Goal: Transaction & Acquisition: Purchase product/service

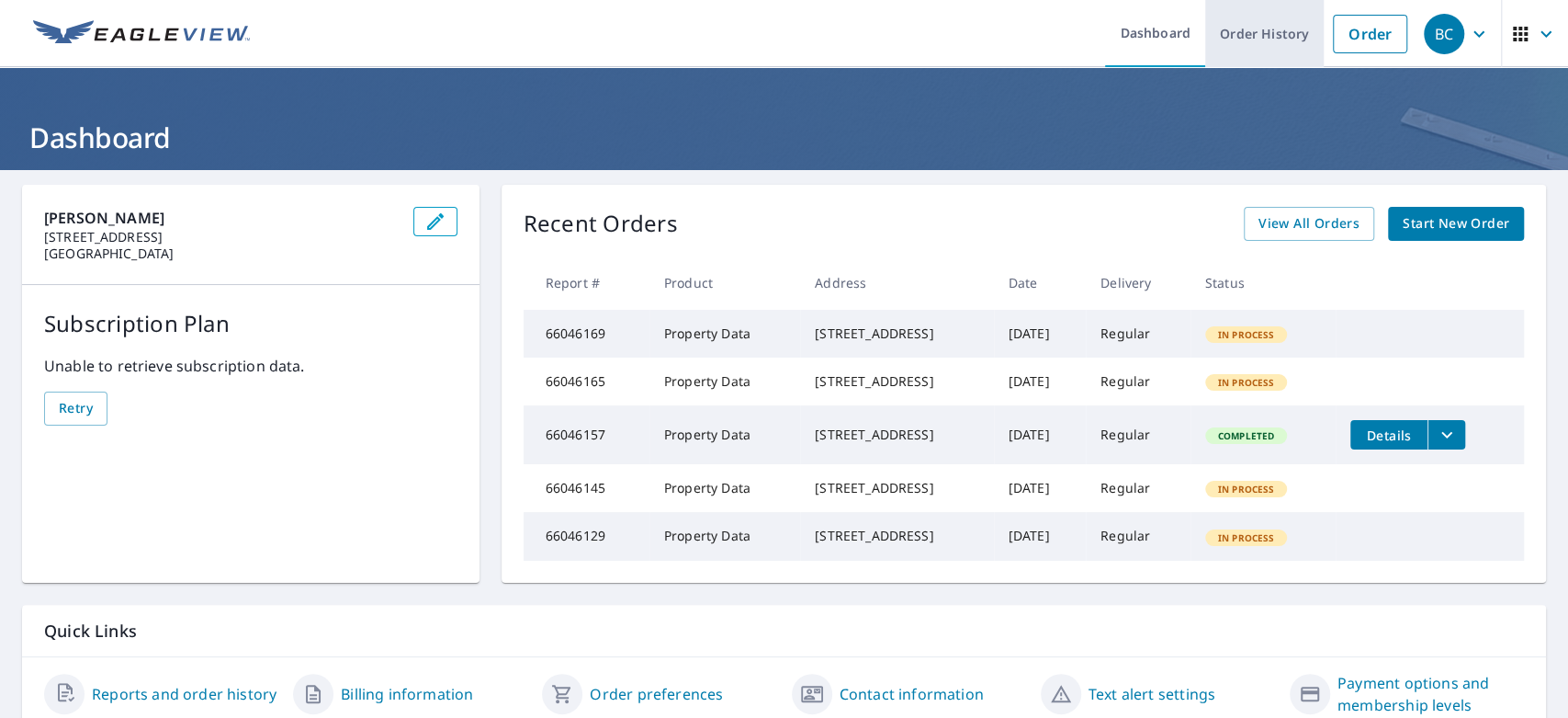
click at [1226, 32] on link "Order History" at bounding box center [1264, 33] width 118 height 67
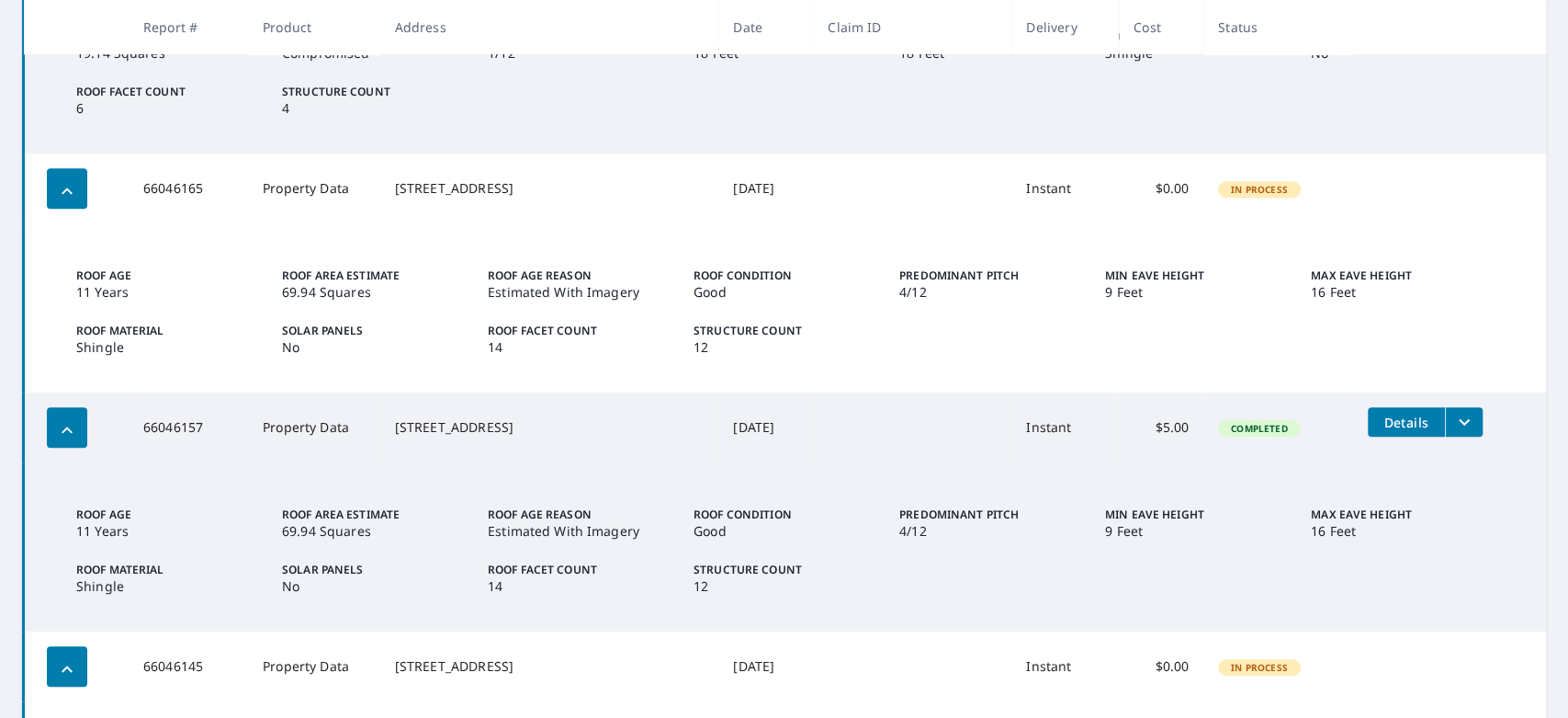
scroll to position [494, 0]
click at [168, 186] on td "66046165" at bounding box center [188, 186] width 119 height 70
copy td "66046165"
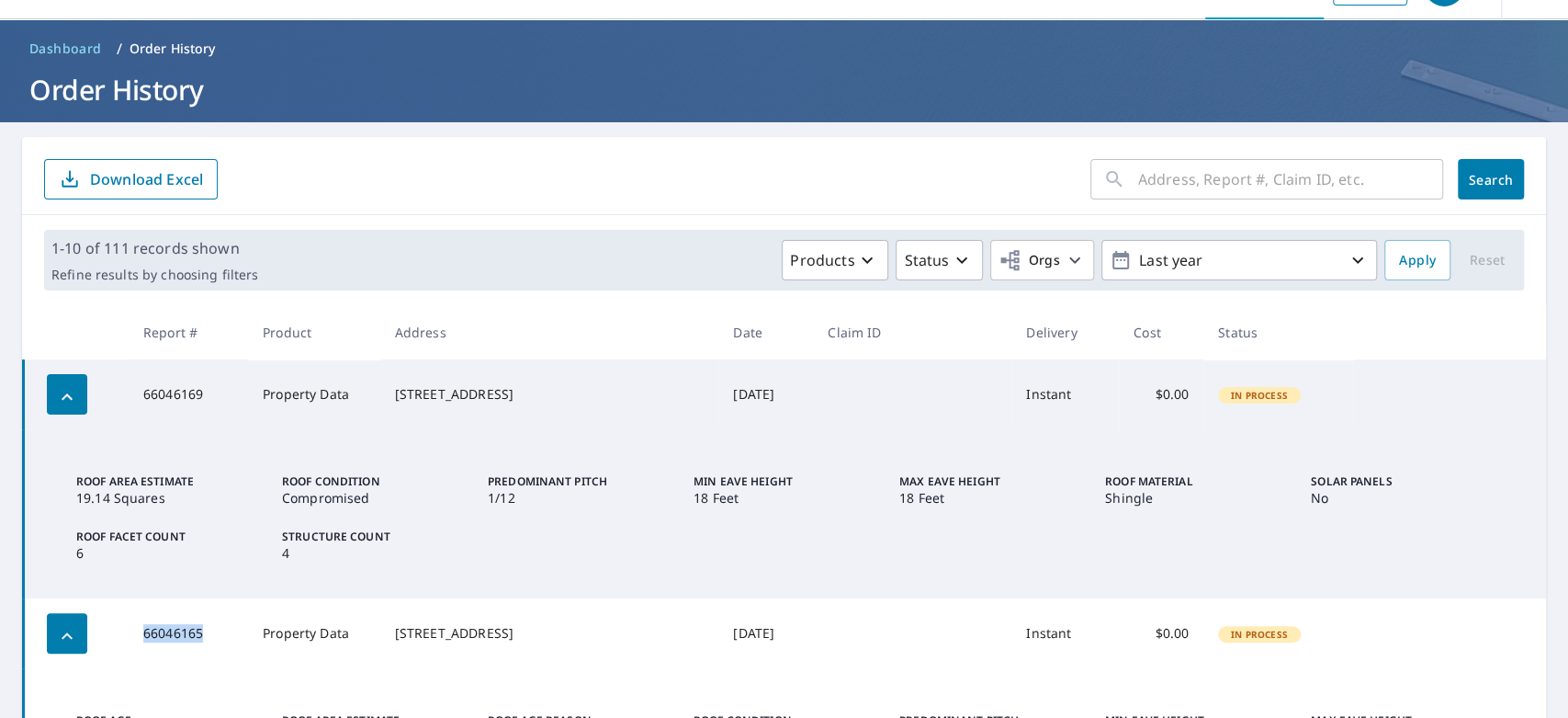
scroll to position [284, 0]
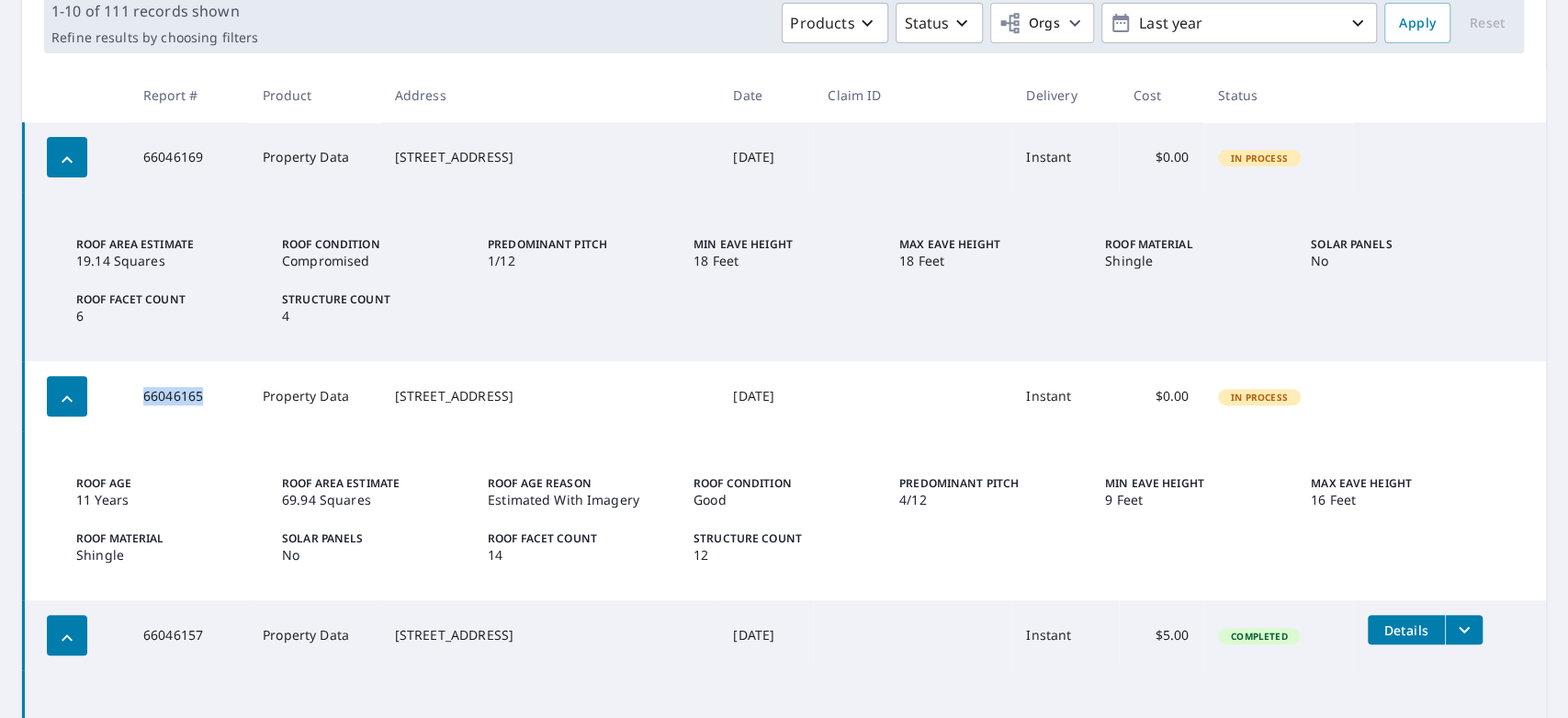
drag, startPoint x: 544, startPoint y: 409, endPoint x: 412, endPoint y: 384, distance: 134.3
click at [412, 384] on td "[STREET_ADDRESS]" at bounding box center [550, 396] width 339 height 70
copy div "[STREET_ADDRESS]"
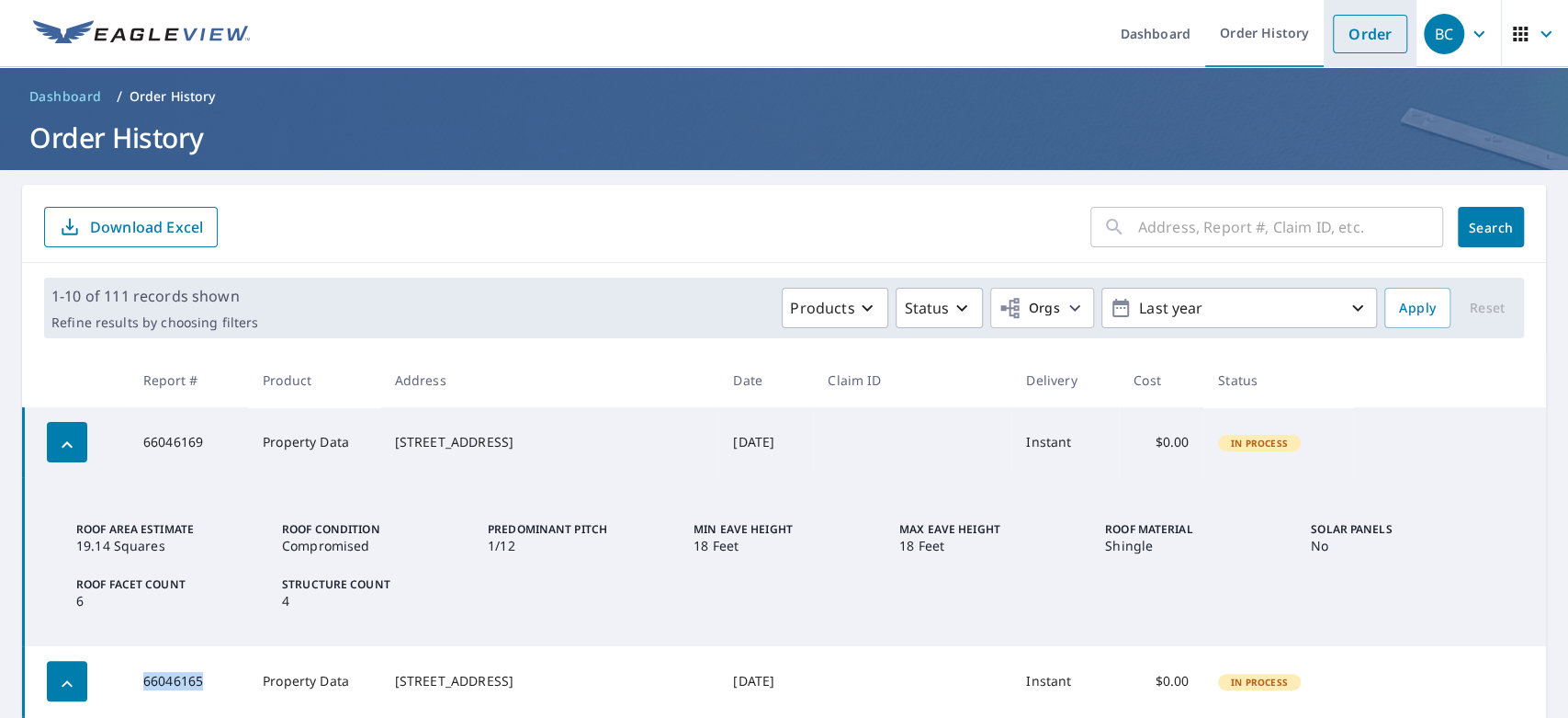
click at [1338, 34] on link "Order" at bounding box center [1370, 34] width 75 height 39
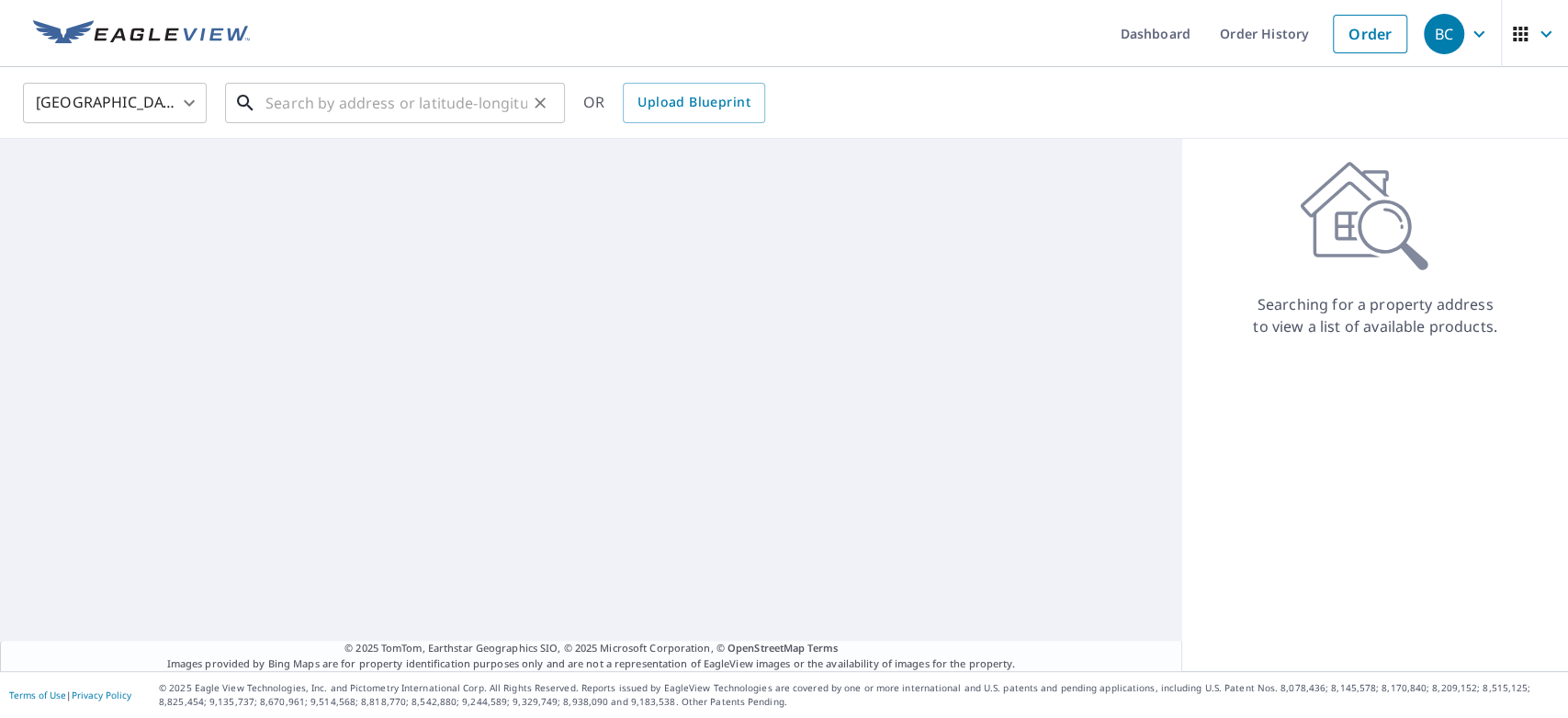
click at [331, 105] on input "text" at bounding box center [396, 103] width 261 height 52
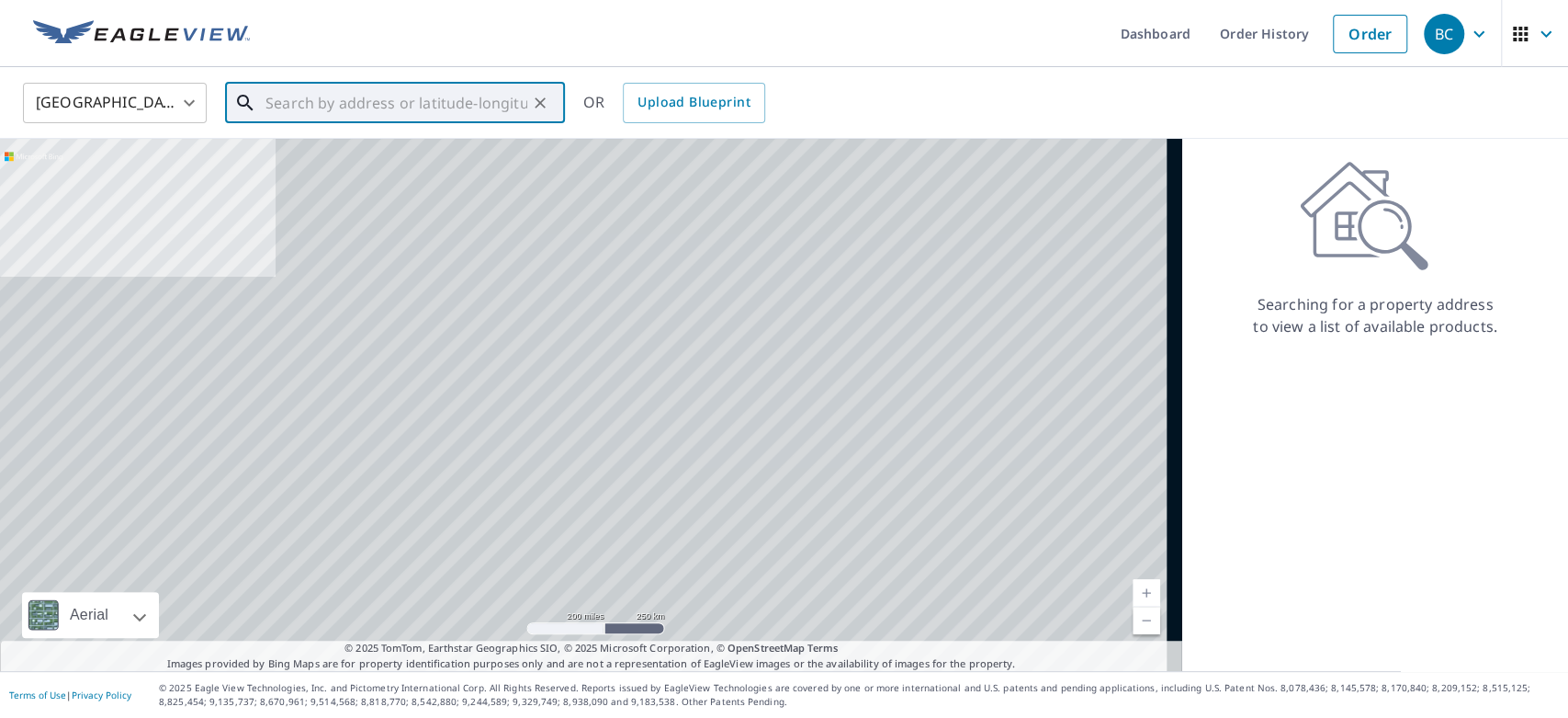
paste input "[STREET_ADDRESS]"
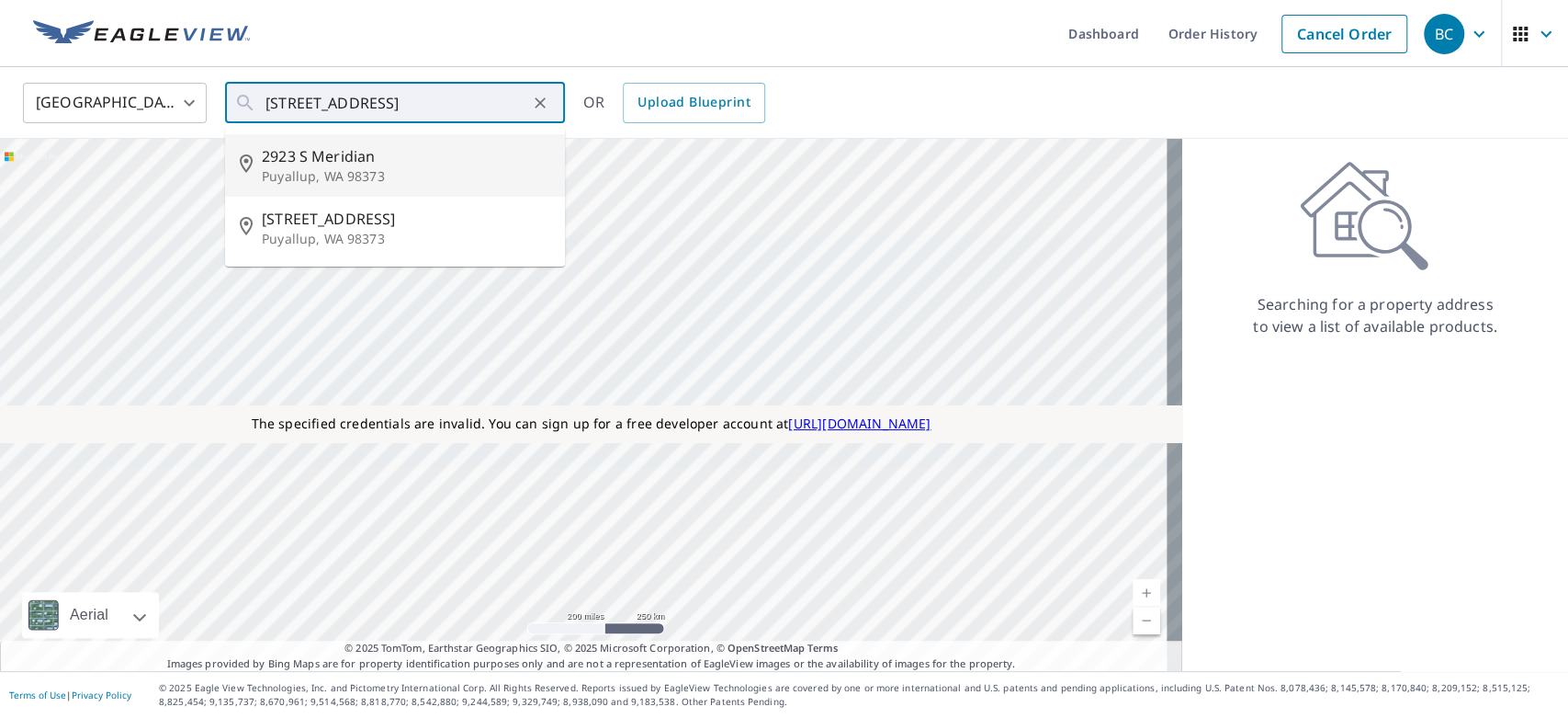
type input "[STREET_ADDRESS]"
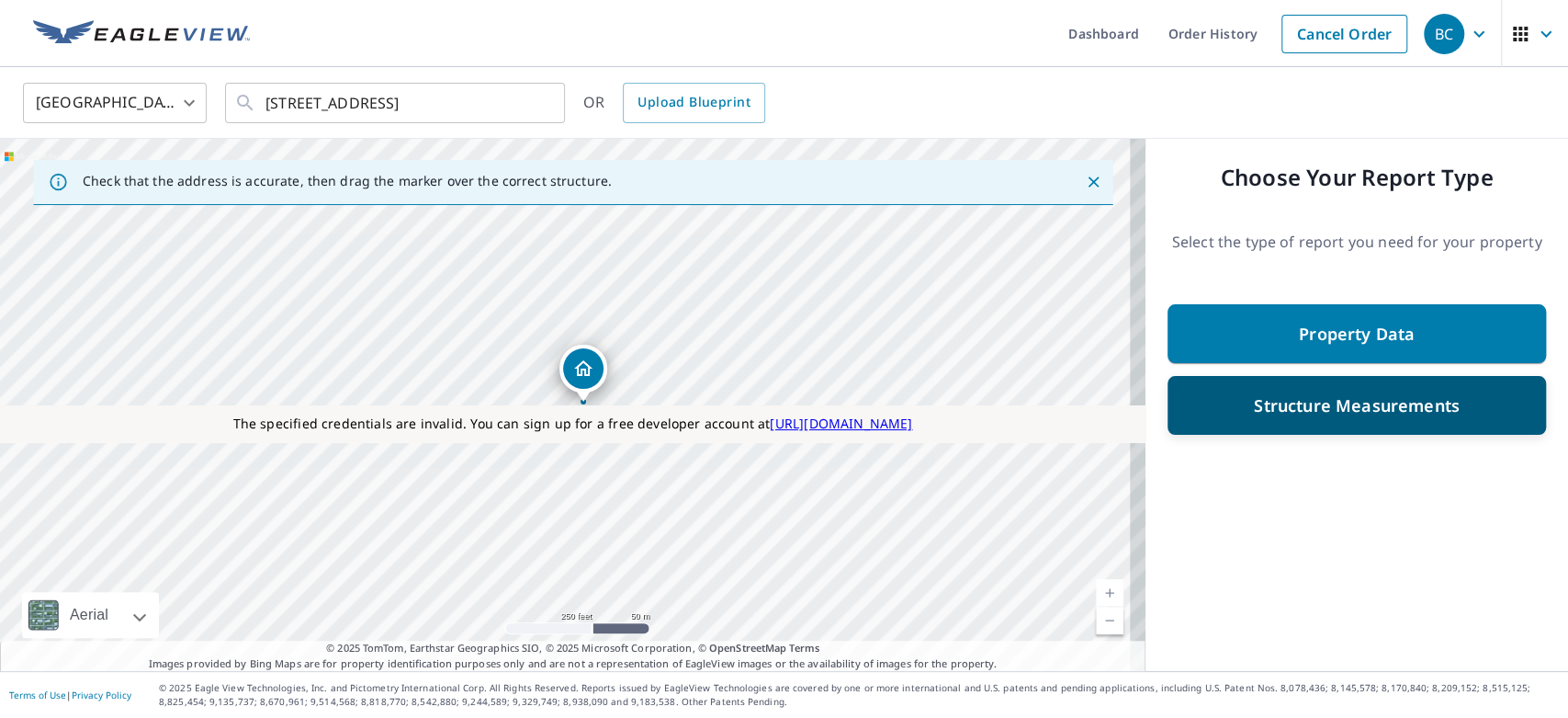
click at [1307, 408] on p "Structure Measurements" at bounding box center [1356, 405] width 206 height 22
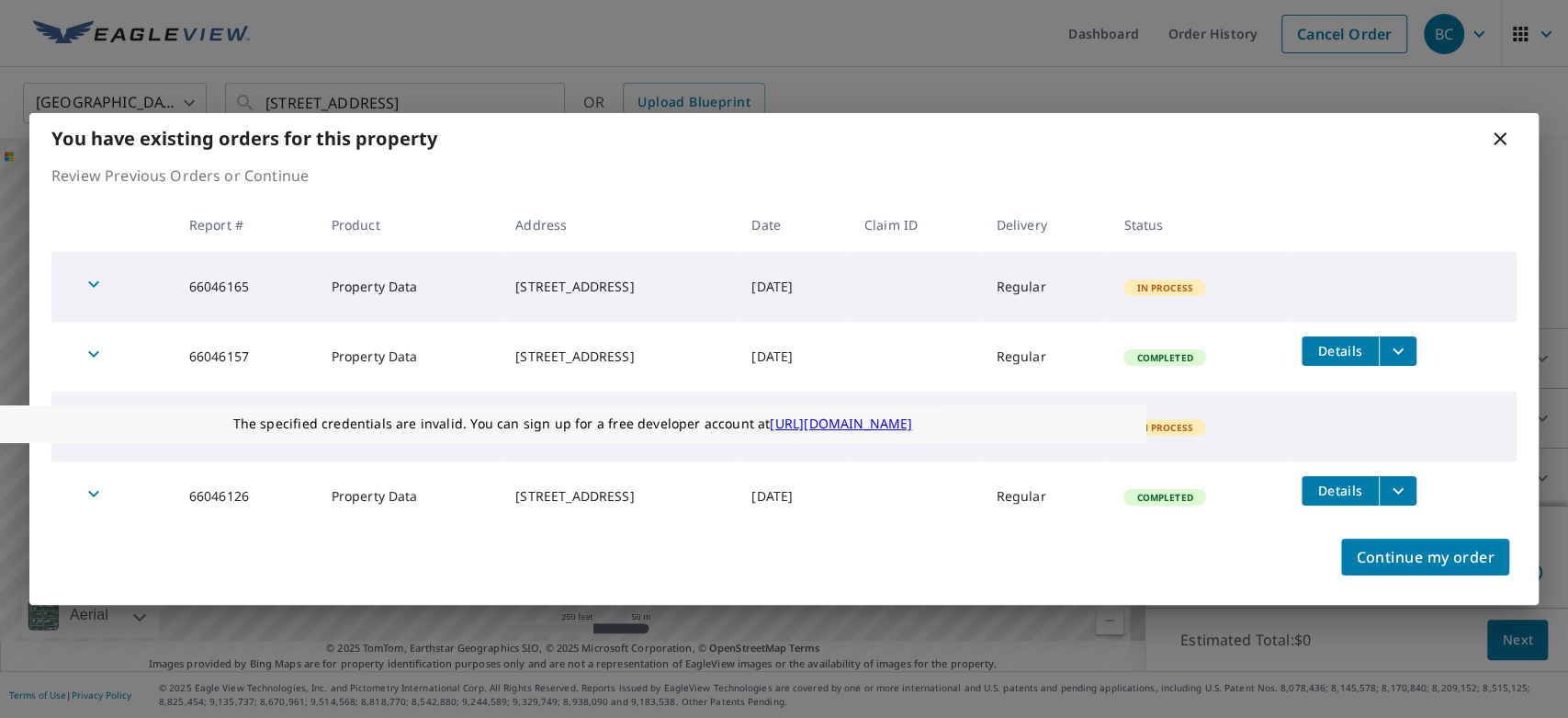
click at [1410, 141] on icon at bounding box center [1500, 138] width 22 height 22
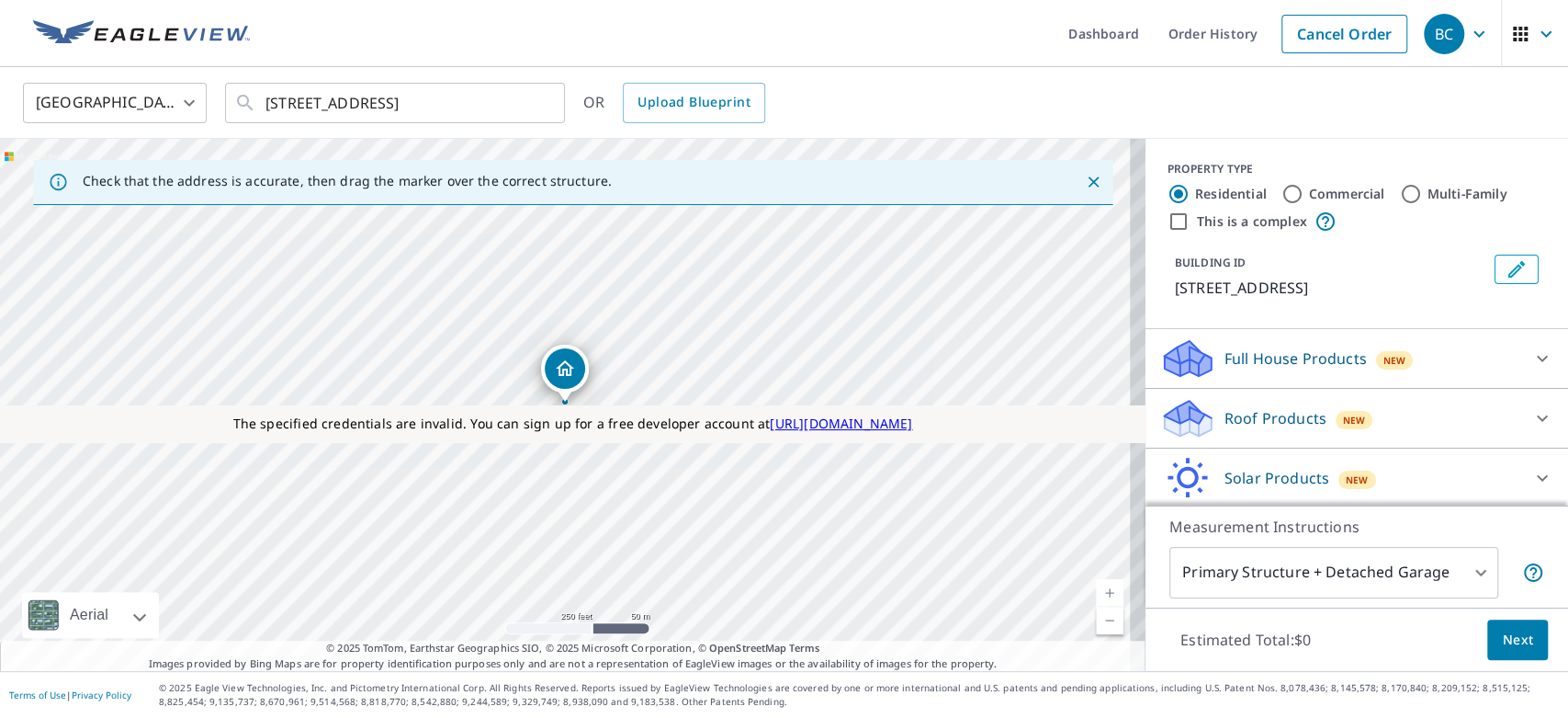
scroll to position [121, 0]
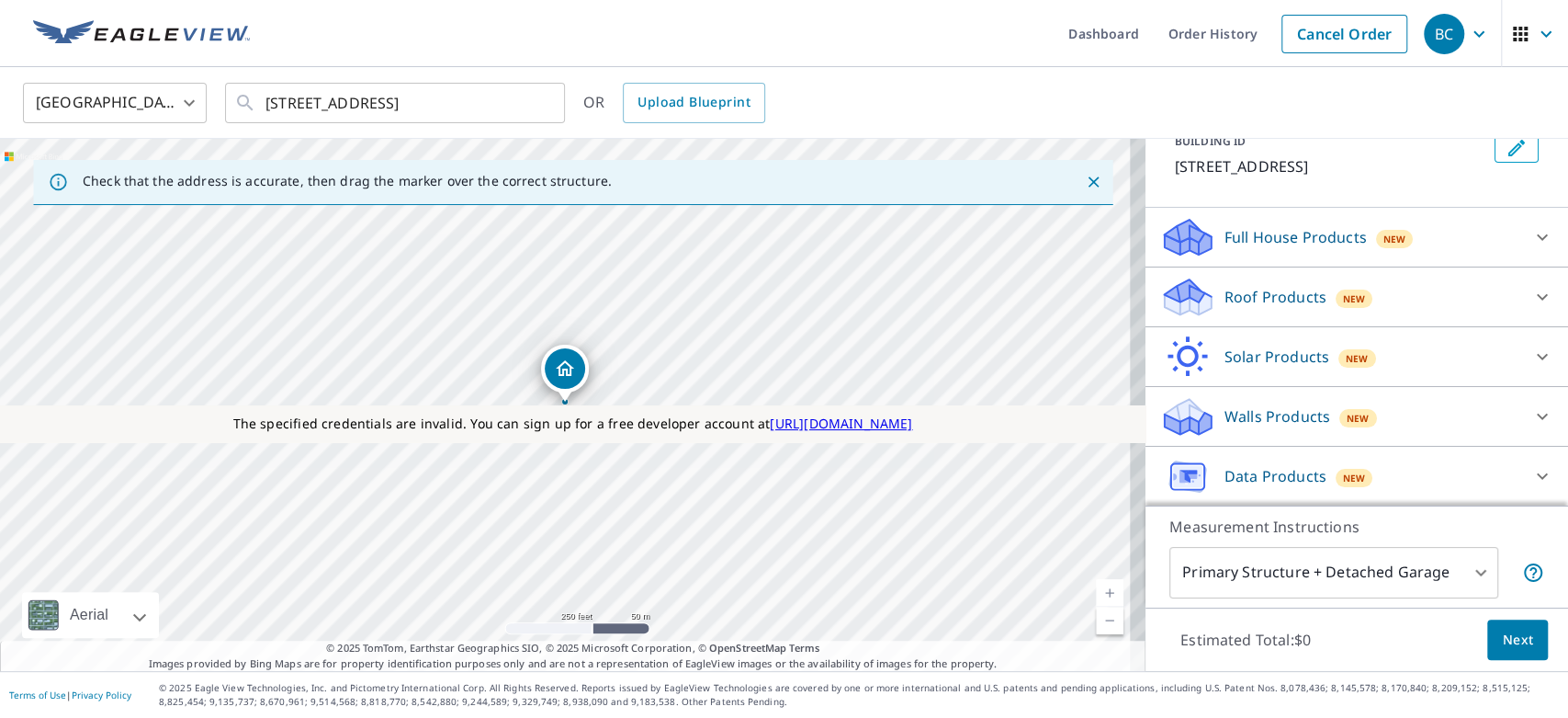
click at [1251, 468] on p "Data Products" at bounding box center [1276, 476] width 102 height 22
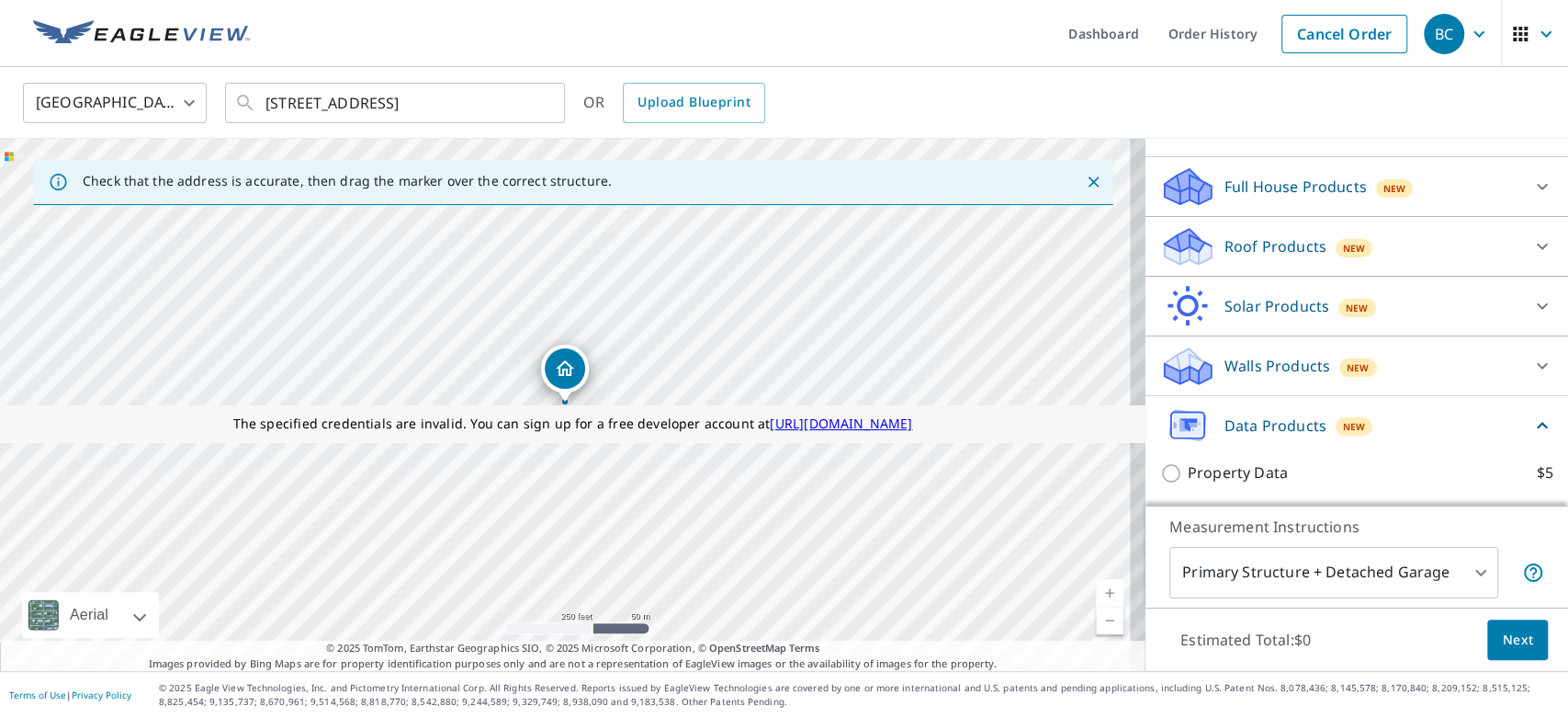
scroll to position [171, 0]
click at [1235, 476] on p "Property Data" at bounding box center [1238, 473] width 100 height 23
click at [1188, 476] on input "Property Data $5" at bounding box center [1174, 474] width 28 height 22
checkbox input "true"
type input "5"
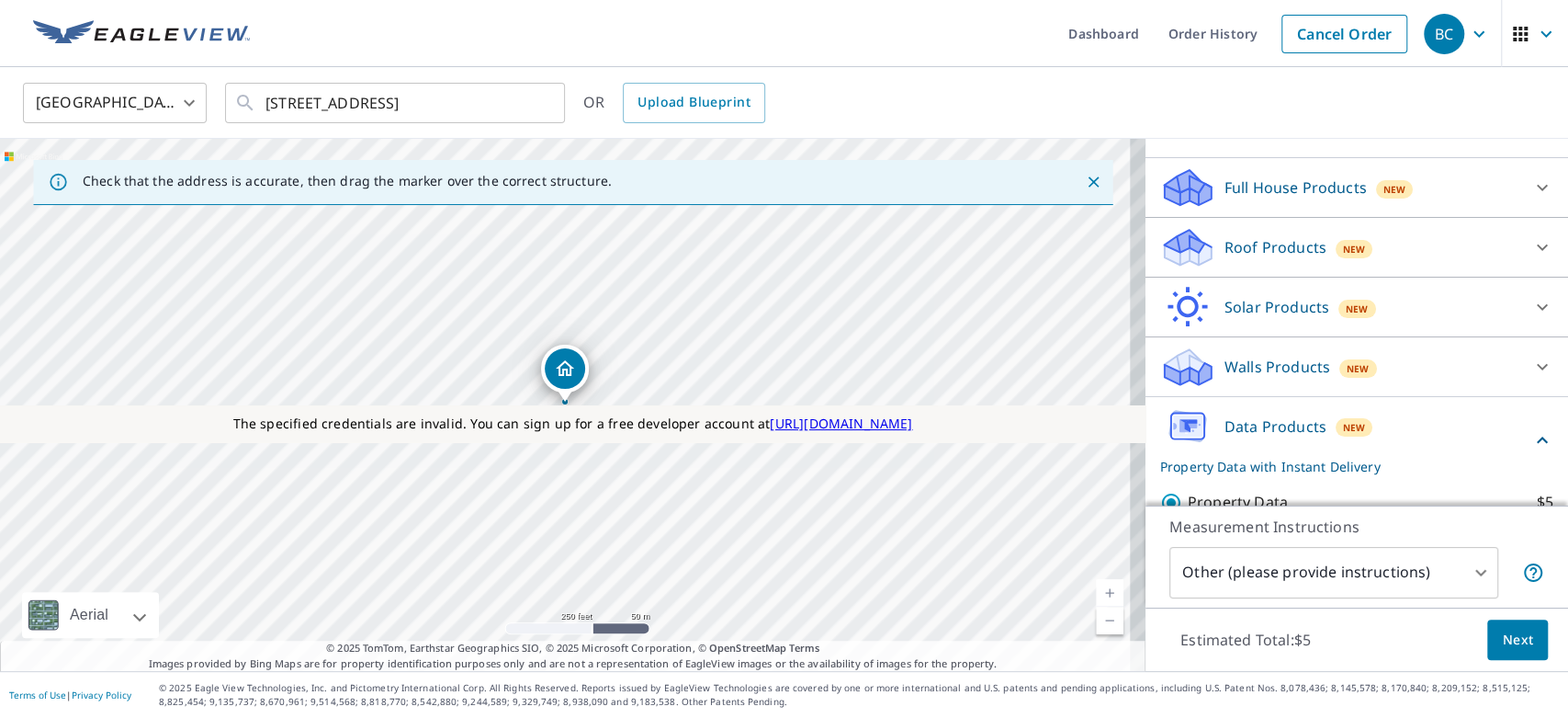
click at [1410, 635] on span "Next" at bounding box center [1517, 639] width 31 height 23
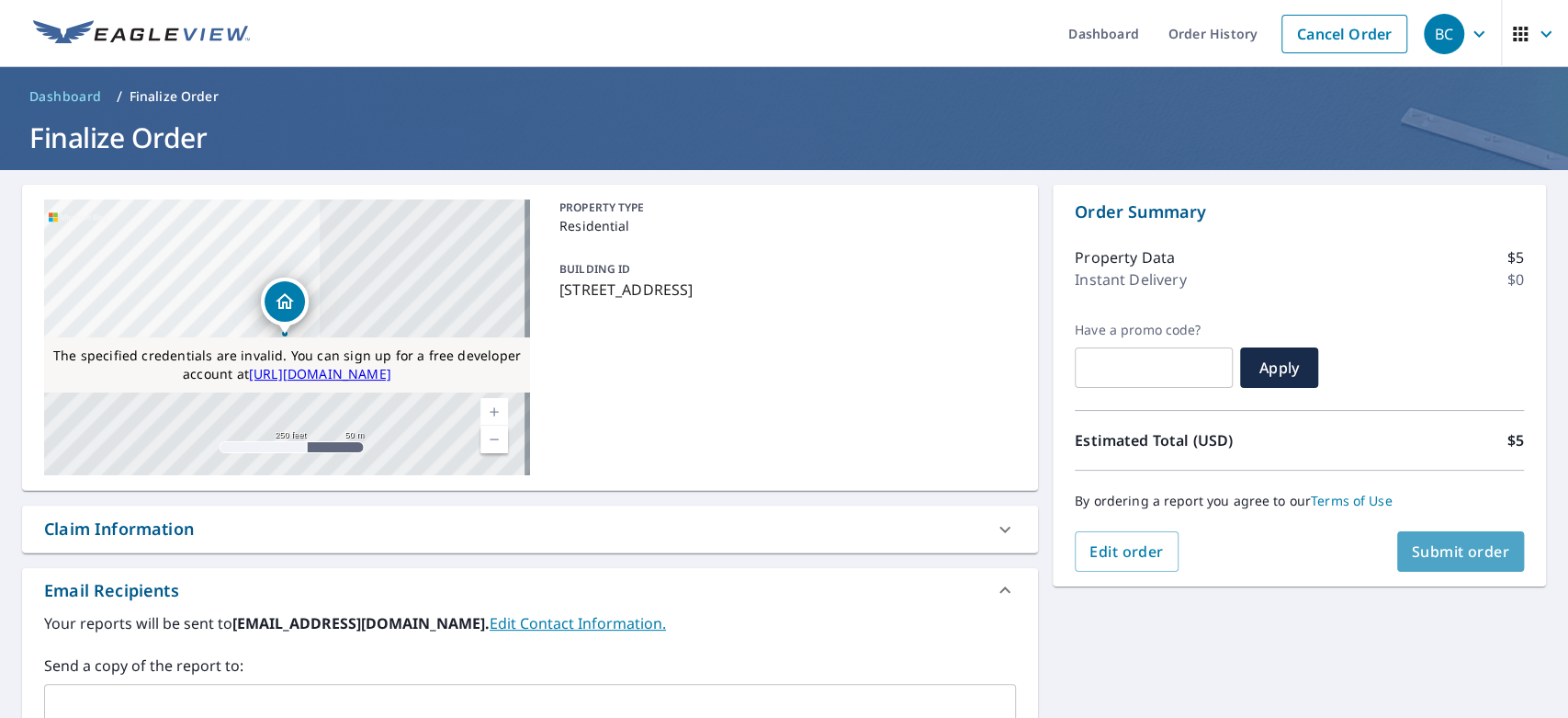
click at [1410, 555] on span "Submit order" at bounding box center [1461, 551] width 98 height 20
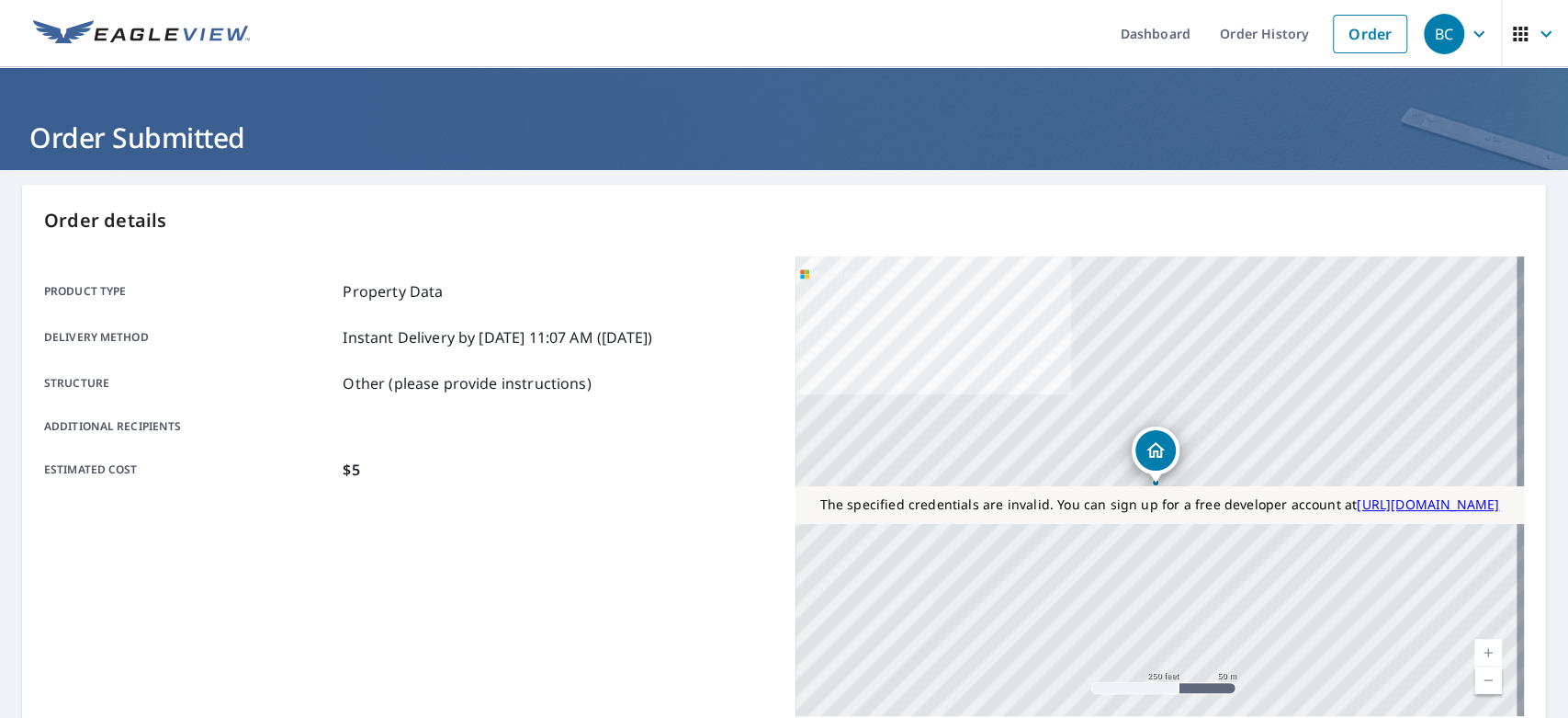
scroll to position [362, 0]
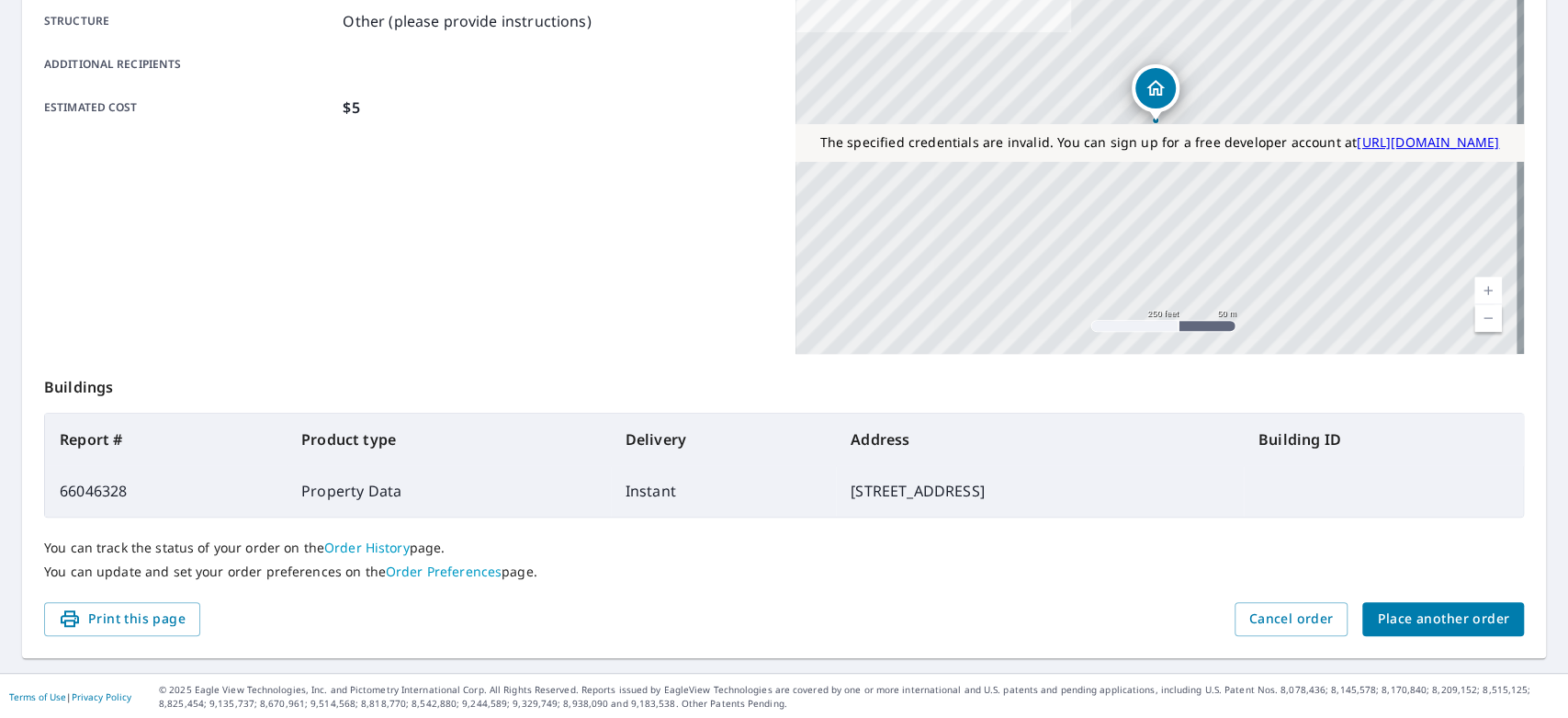
click at [360, 546] on link "Order History" at bounding box center [367, 547] width 86 height 18
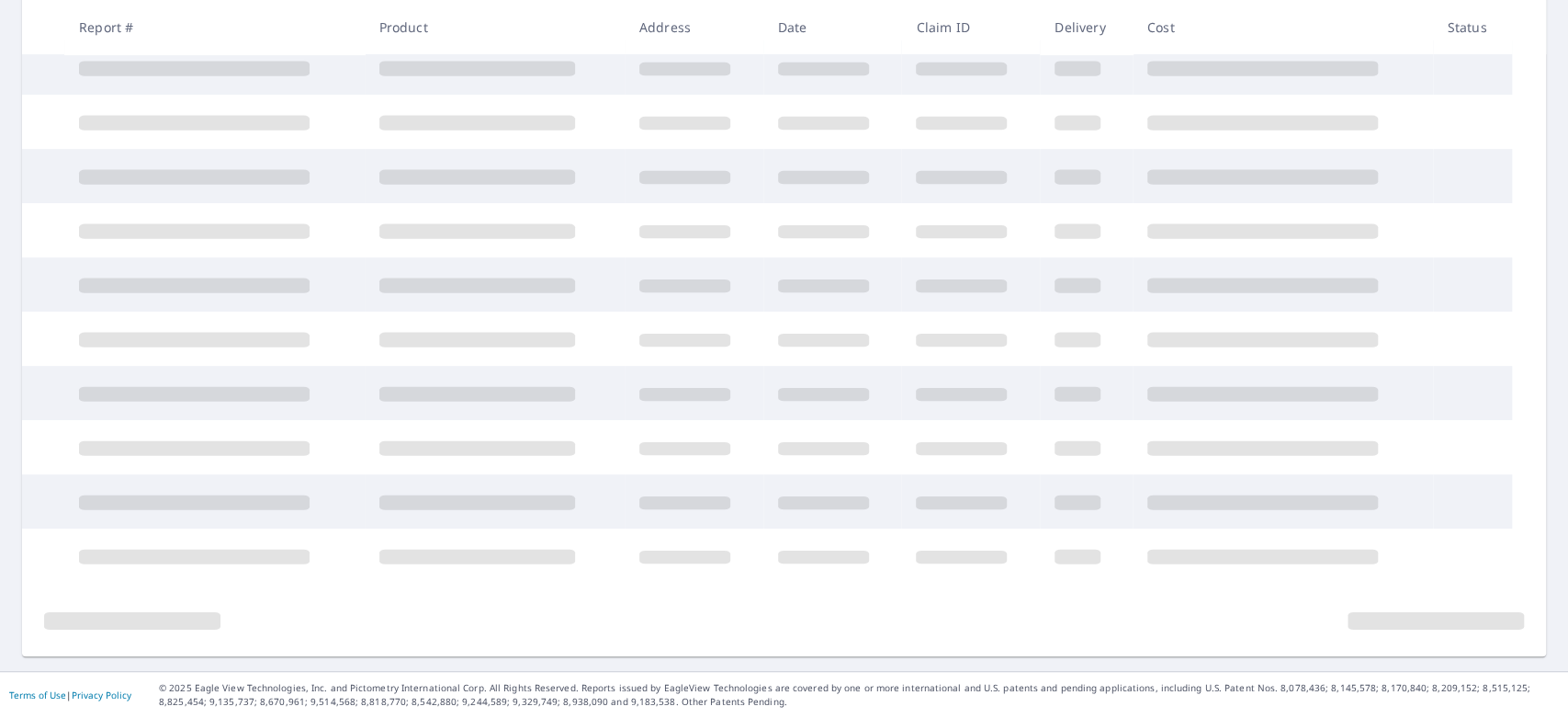
scroll to position [345, 0]
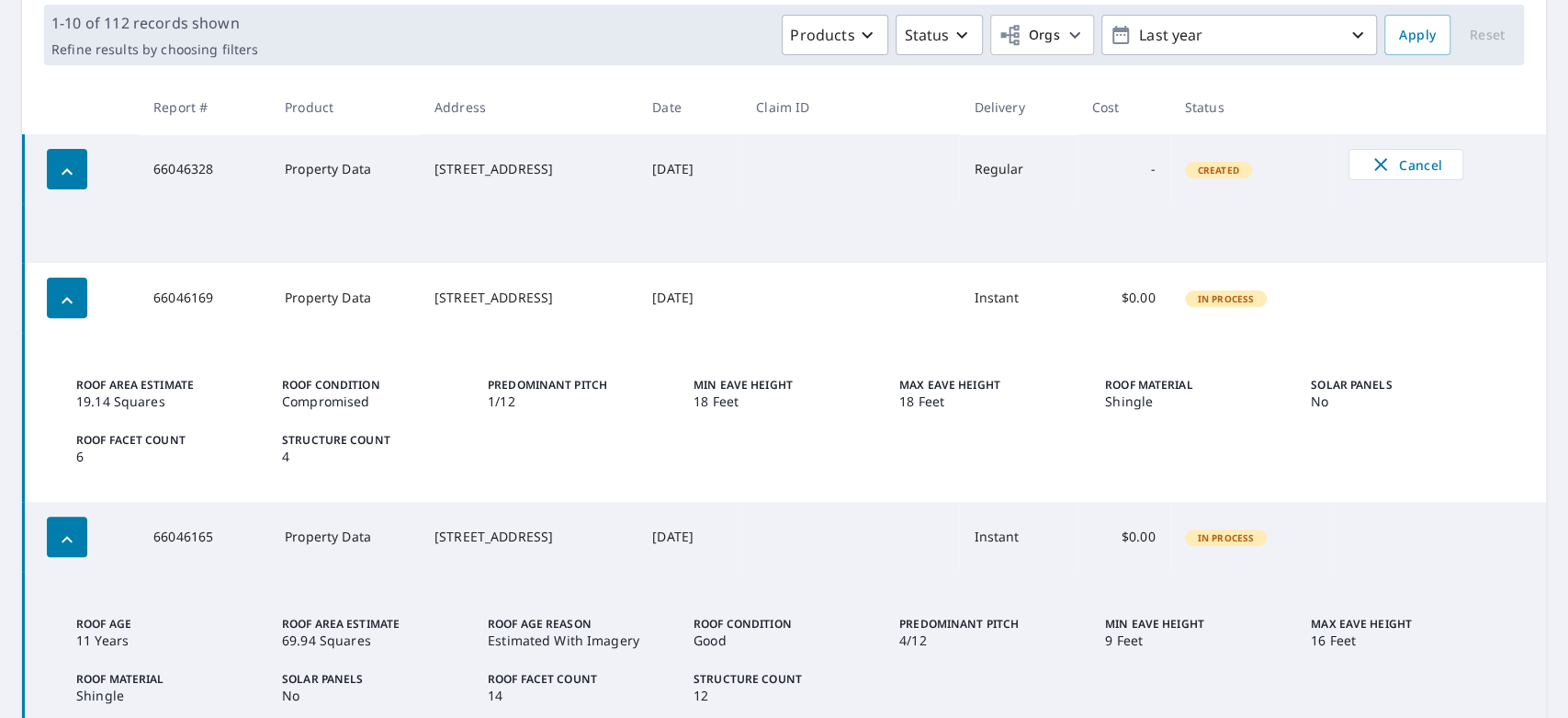
scroll to position [273, 0]
click at [170, 177] on td "66046328" at bounding box center [205, 168] width 131 height 70
copy td "66046328"
